Goal: Find contact information: Find contact information

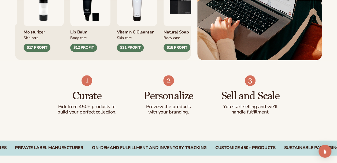
scroll to position [429, 0]
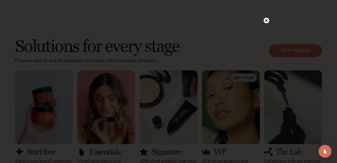
click at [266, 20] on circle at bounding box center [267, 21] width 6 height 6
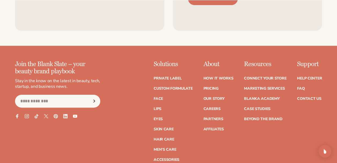
scroll to position [2064, 0]
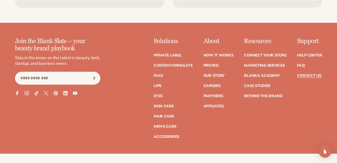
click at [308, 74] on link "Contact Us" at bounding box center [309, 76] width 24 height 4
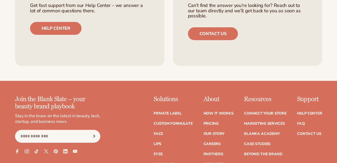
scroll to position [2064, 0]
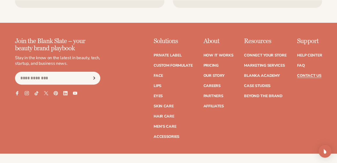
click at [311, 74] on link "Contact Us" at bounding box center [309, 76] width 24 height 4
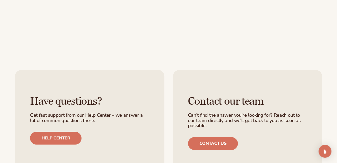
scroll to position [161, 0]
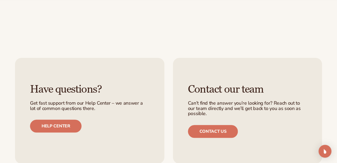
drag, startPoint x: 209, startPoint y: 129, endPoint x: 216, endPoint y: 125, distance: 8.7
click at [209, 129] on link "Contact us" at bounding box center [213, 131] width 50 height 13
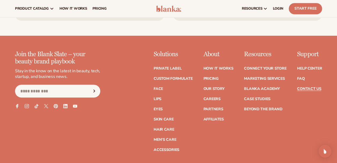
scroll to position [161, 0]
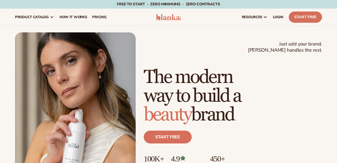
scroll to position [2055, 0]
